Goal: Navigation & Orientation: Understand site structure

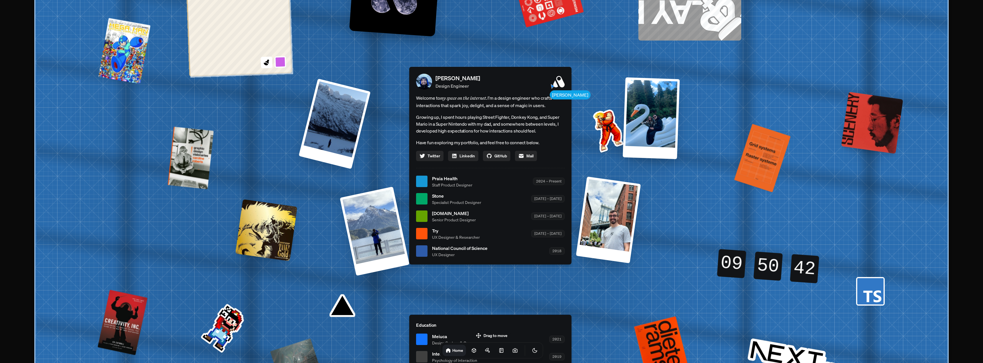
drag, startPoint x: 478, startPoint y: 332, endPoint x: 503, endPoint y: 318, distance: 29.2
click at [503, 0] on body "[PERSON_NAME] [PERSON_NAME] Design Engineer Welcome to my space on the internet…" at bounding box center [491, 0] width 983 height 0
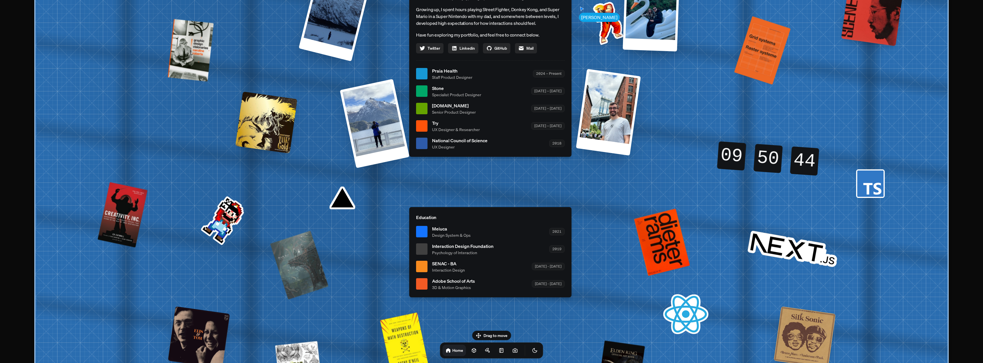
drag, startPoint x: 481, startPoint y: 322, endPoint x: 534, endPoint y: 216, distance: 118.2
click at [534, 216] on p "Education" at bounding box center [490, 217] width 149 height 7
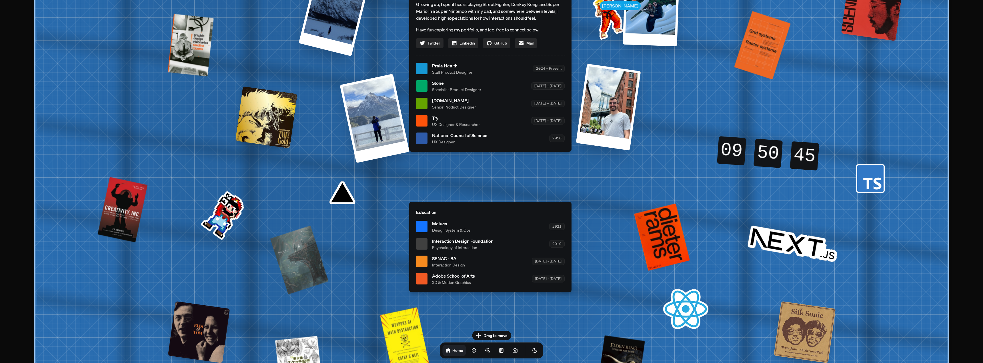
drag, startPoint x: 587, startPoint y: 338, endPoint x: 592, endPoint y: 287, distance: 51.9
click at [592, 287] on div "[PERSON_NAME] [PERSON_NAME] Design Engineer Welcome to my space on the internet…" at bounding box center [491, 69] width 855 height 748
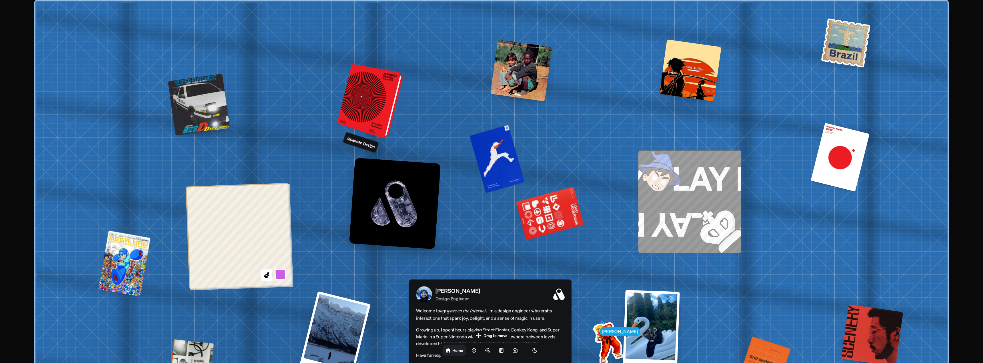
click at [367, 100] on div at bounding box center [371, 102] width 61 height 72
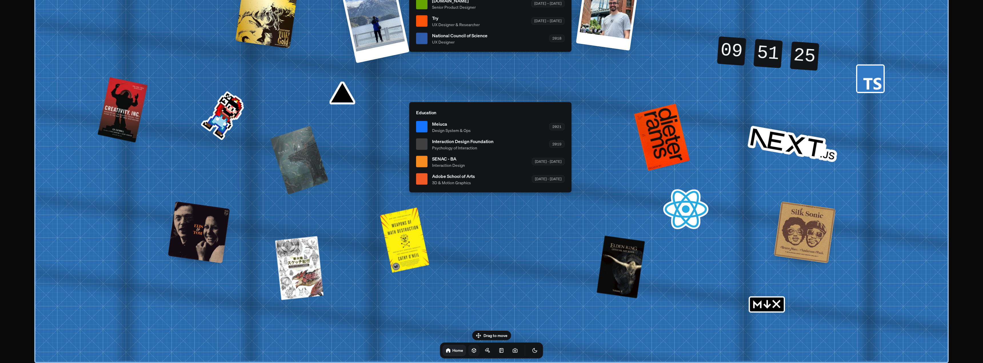
click at [472, 351] on icon at bounding box center [474, 351] width 4 height 4
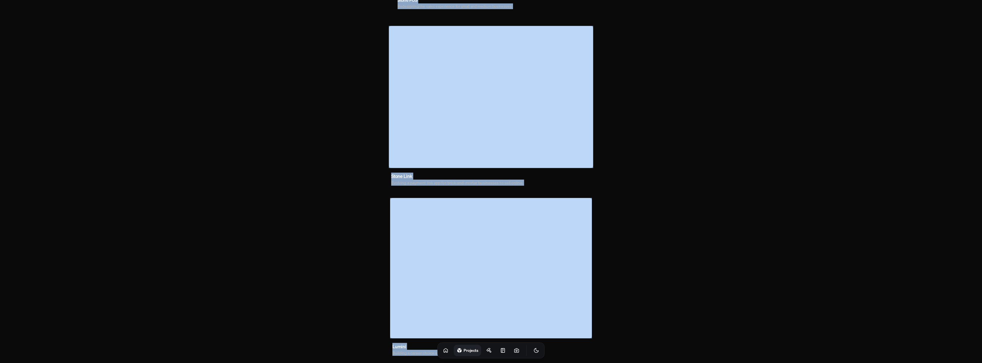
scroll to position [197, 0]
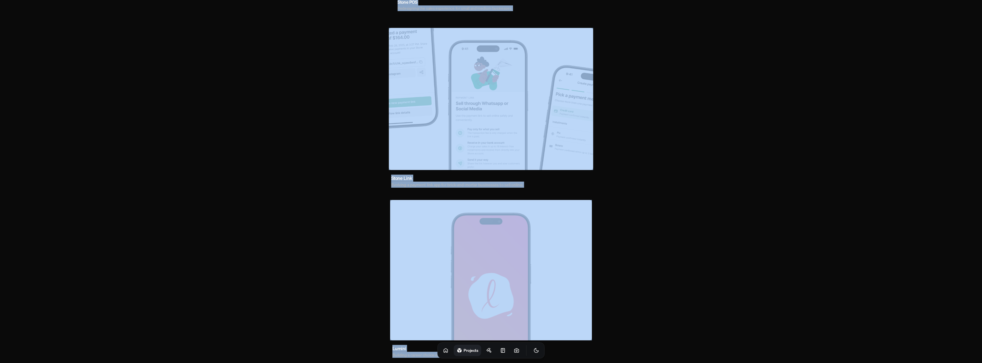
click at [583, 191] on section "Projects Stone POS Redesigning the sales experience for small and medium busine…" at bounding box center [490, 90] width 201 height 539
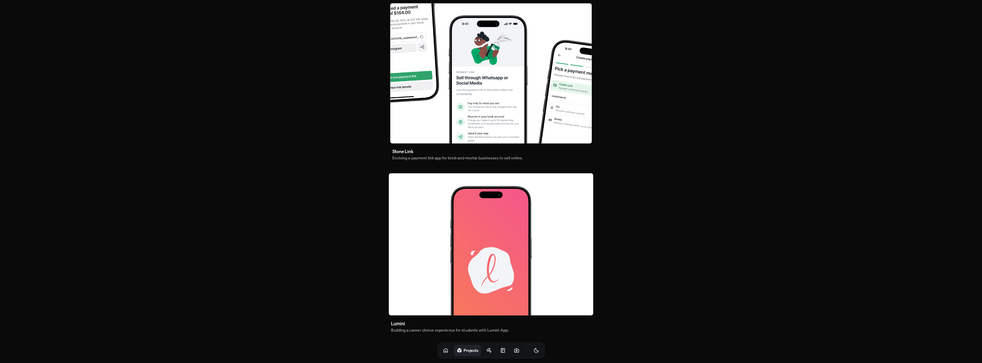
scroll to position [226, 0]
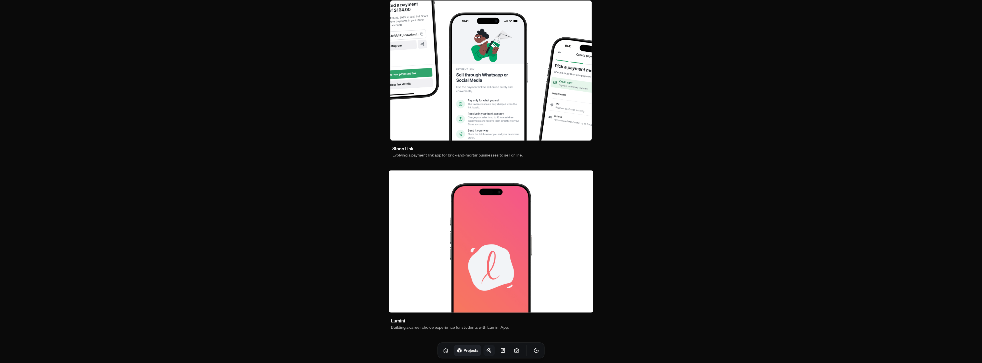
click at [486, 353] on icon at bounding box center [489, 351] width 6 height 6
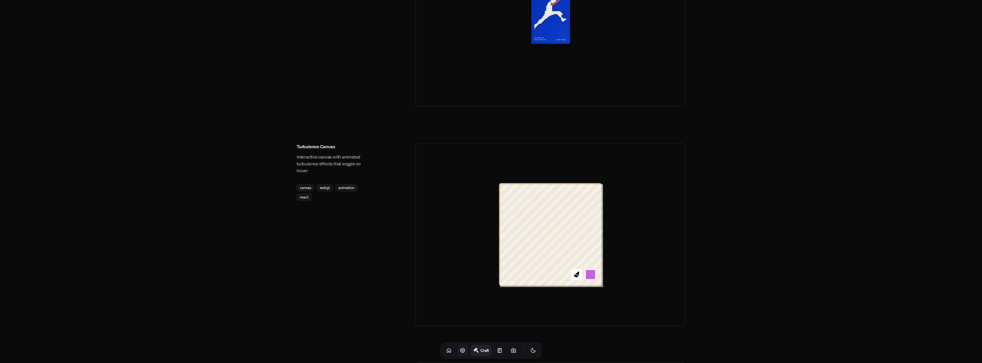
scroll to position [543, 0]
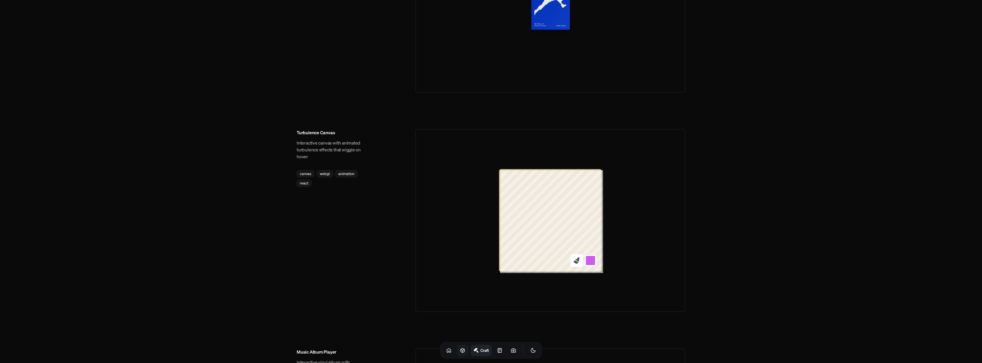
click at [578, 263] on icon at bounding box center [575, 262] width 5 height 3
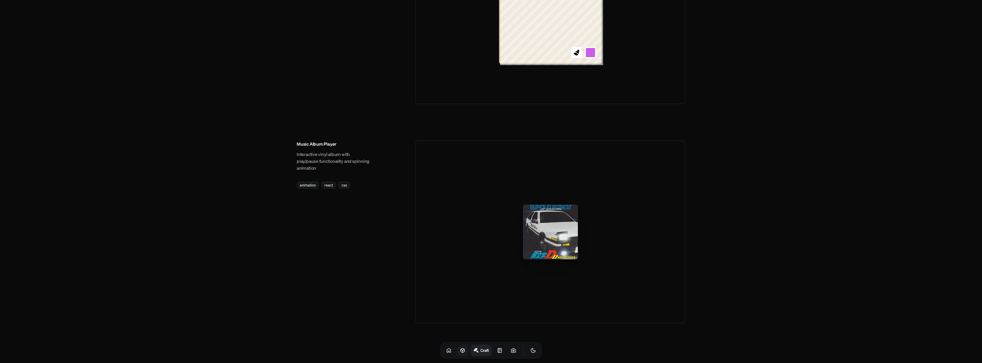
scroll to position [757, 0]
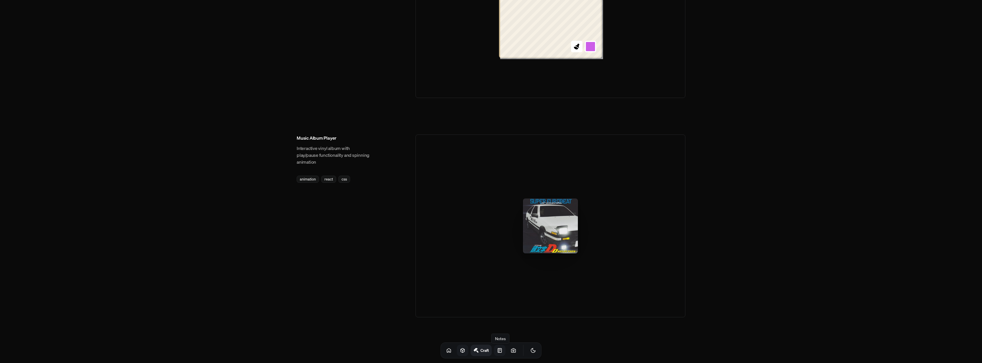
click at [497, 352] on icon at bounding box center [500, 351] width 6 height 6
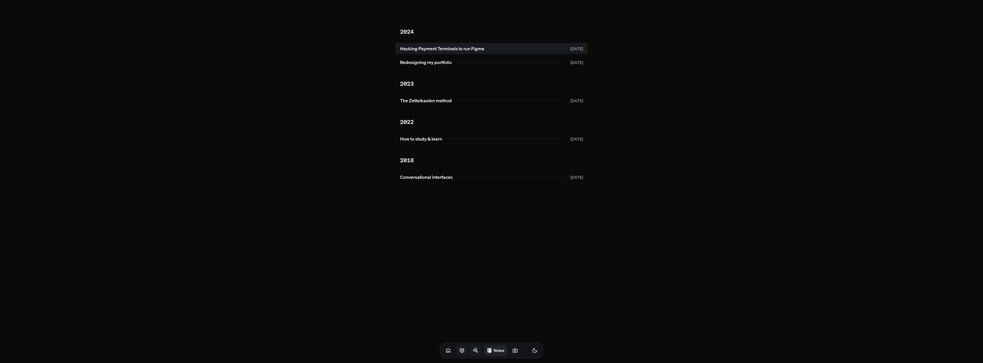
click at [484, 50] on link "Hacking Payment Terminals to run Figma [DATE]" at bounding box center [491, 48] width 192 height 11
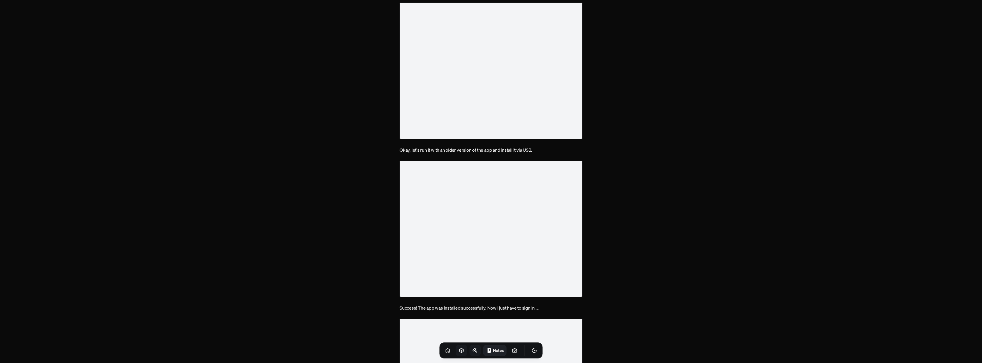
scroll to position [429, 0]
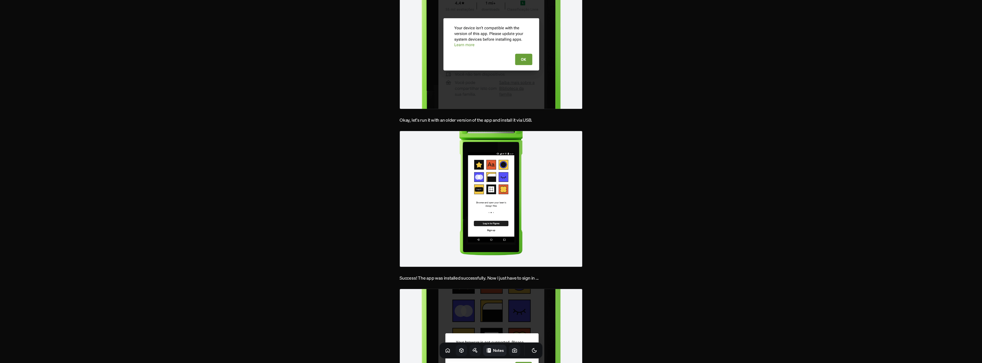
click at [511, 352] on link at bounding box center [514, 350] width 11 height 11
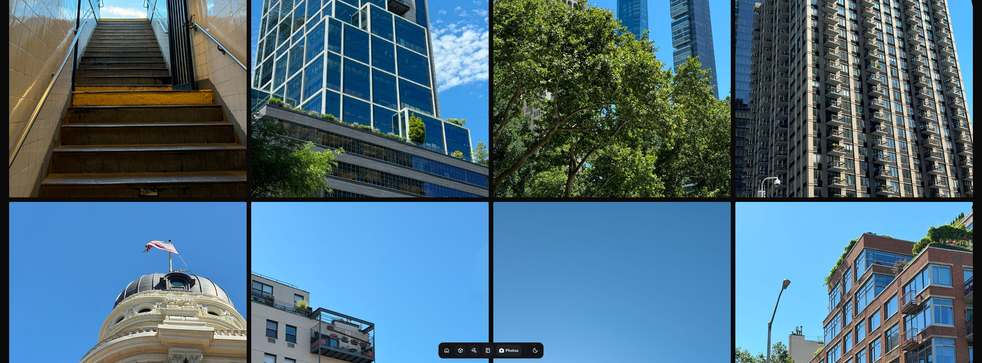
scroll to position [2000, 0]
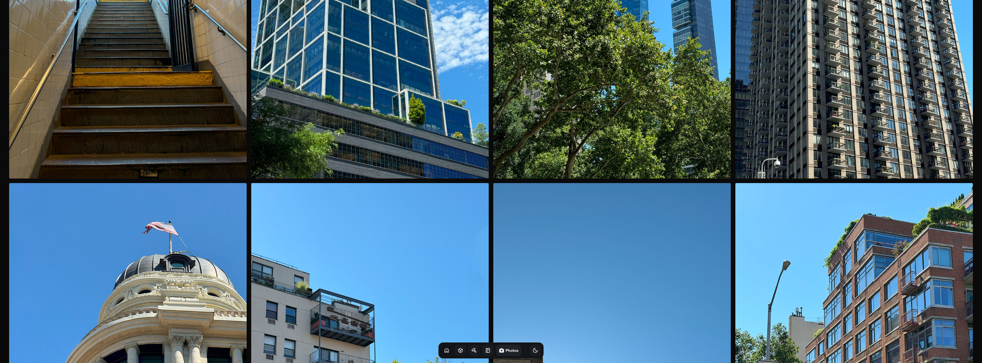
click at [532, 351] on button "Toggle Theme" at bounding box center [534, 350] width 11 height 11
click at [445, 351] on icon at bounding box center [447, 351] width 4 height 4
